Goal: Navigation & Orientation: Locate item on page

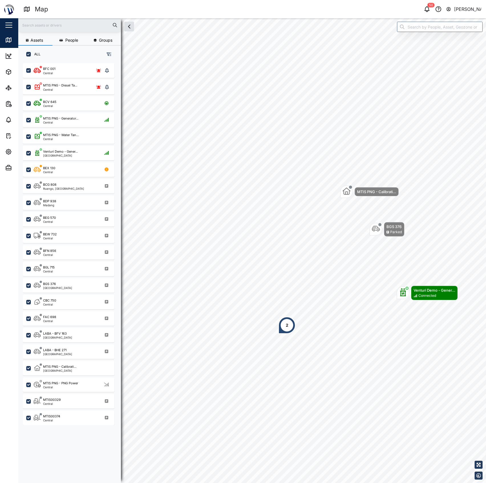
scroll to position [411, 88]
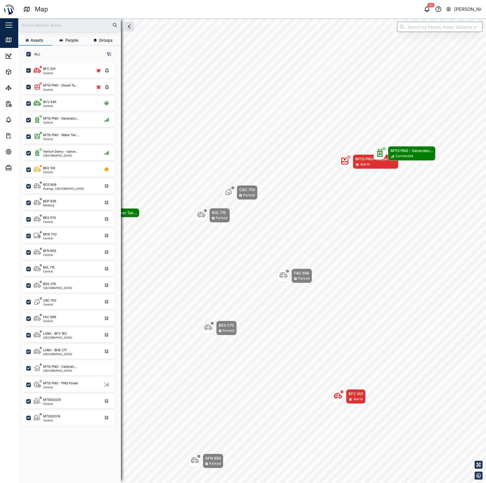
click at [421, 11] on div "Notifications 50 [PERSON_NAME]" at bounding box center [371, 9] width 229 height 8
click at [428, 9] on icon "button" at bounding box center [427, 9] width 5 height 4
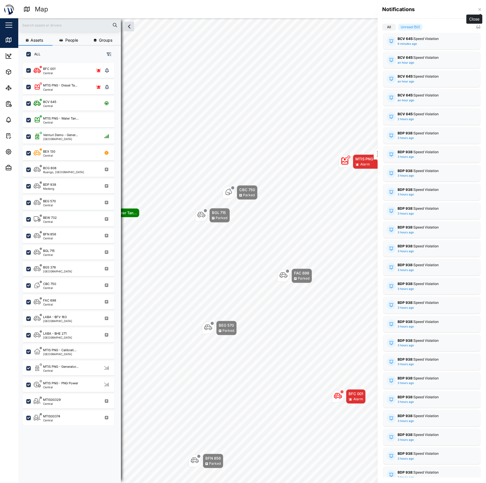
click at [479, 12] on button "button" at bounding box center [480, 9] width 6 height 6
